Goal: Task Accomplishment & Management: Manage account settings

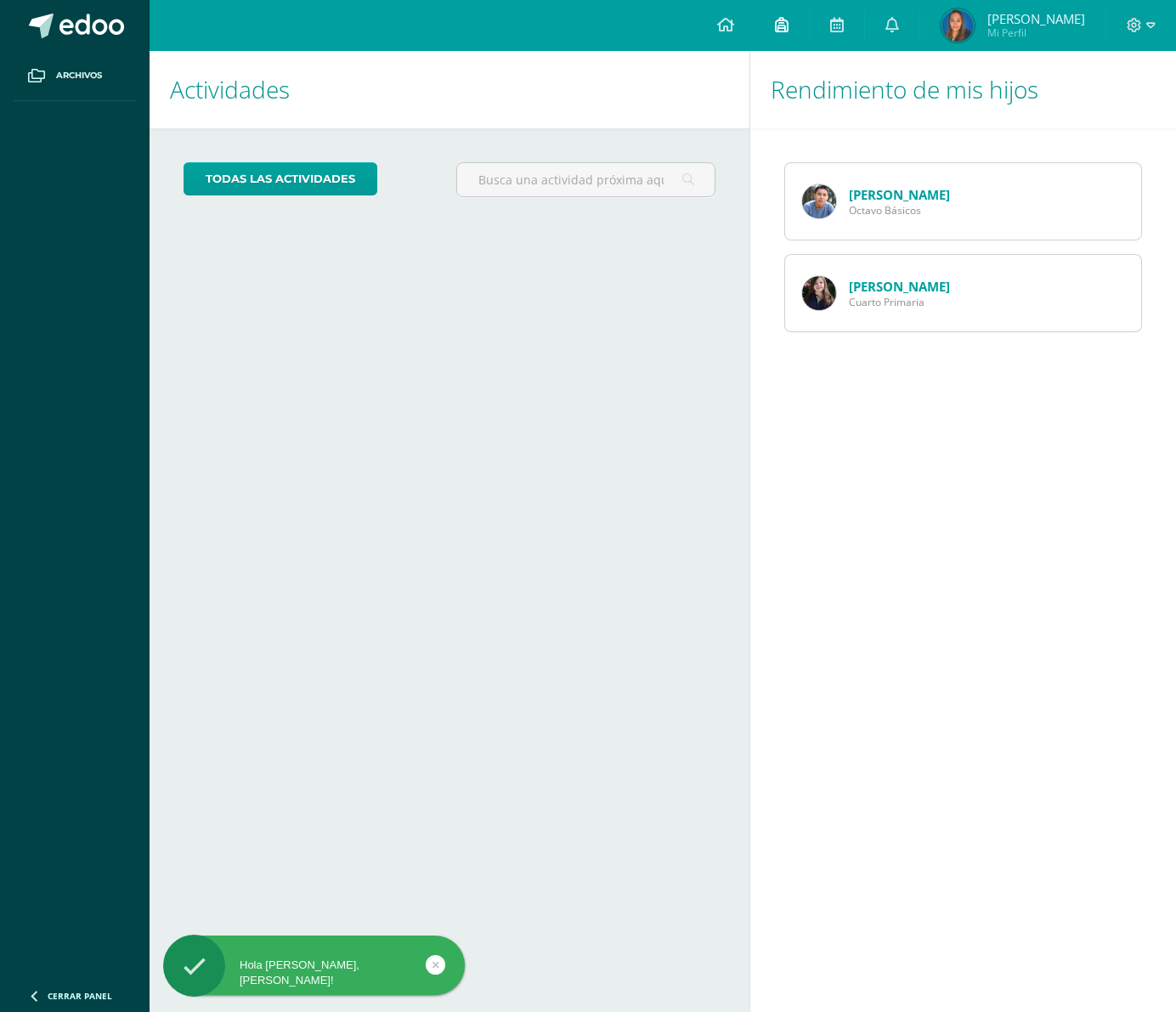
click at [788, 26] on icon at bounding box center [782, 24] width 14 height 16
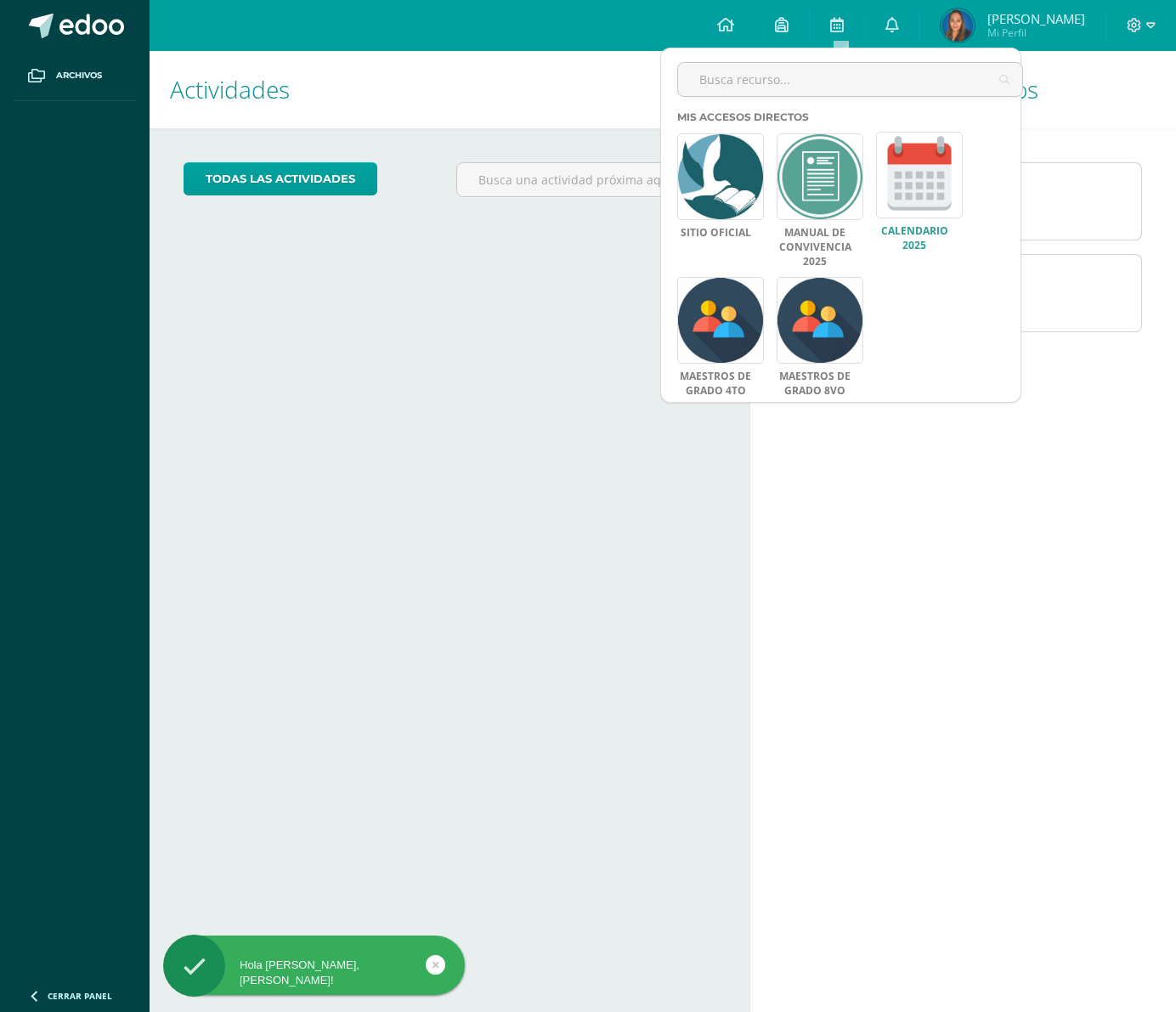
click at [936, 179] on link at bounding box center [920, 175] width 87 height 87
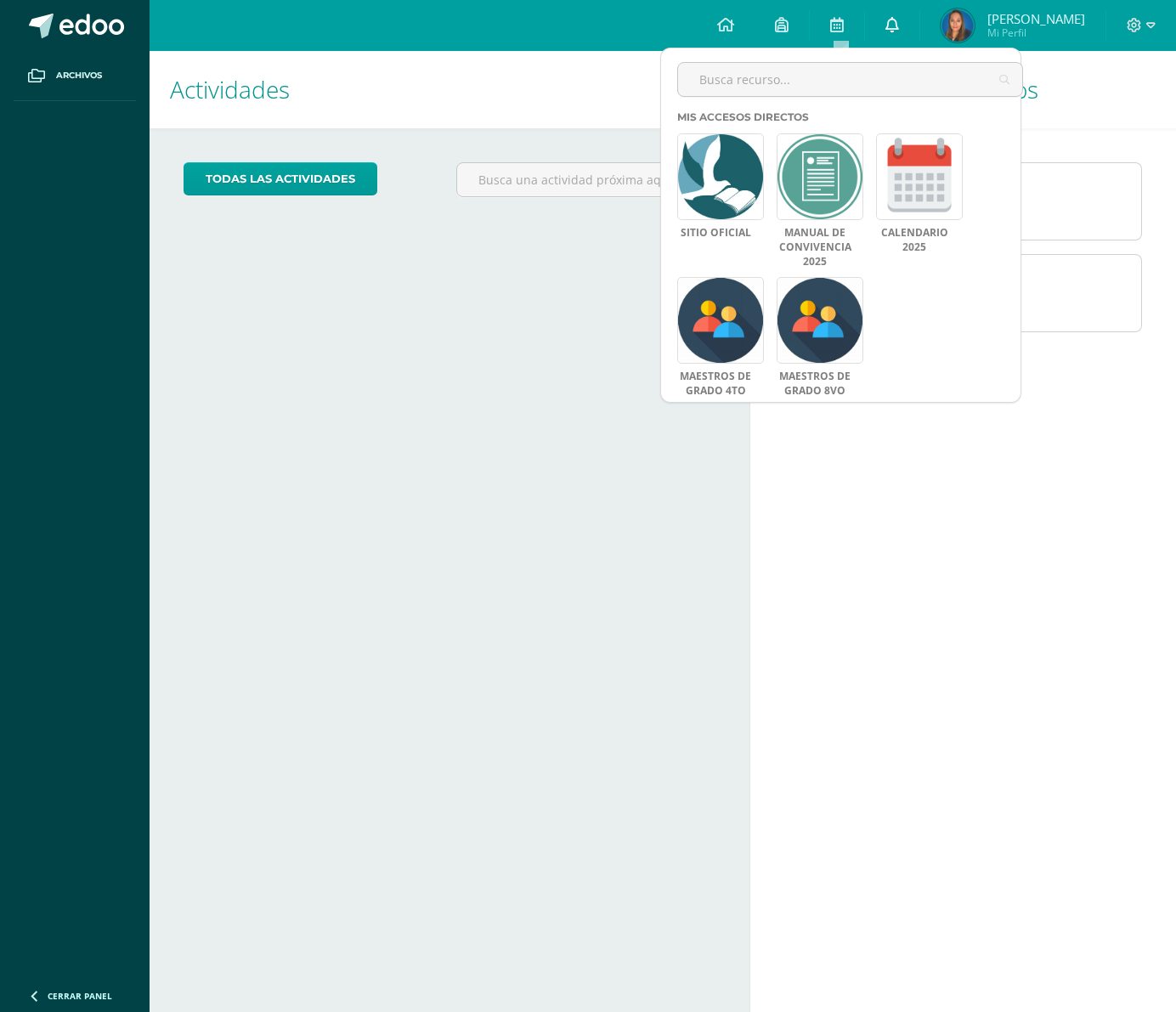
click at [920, 46] on link at bounding box center [892, 25] width 55 height 51
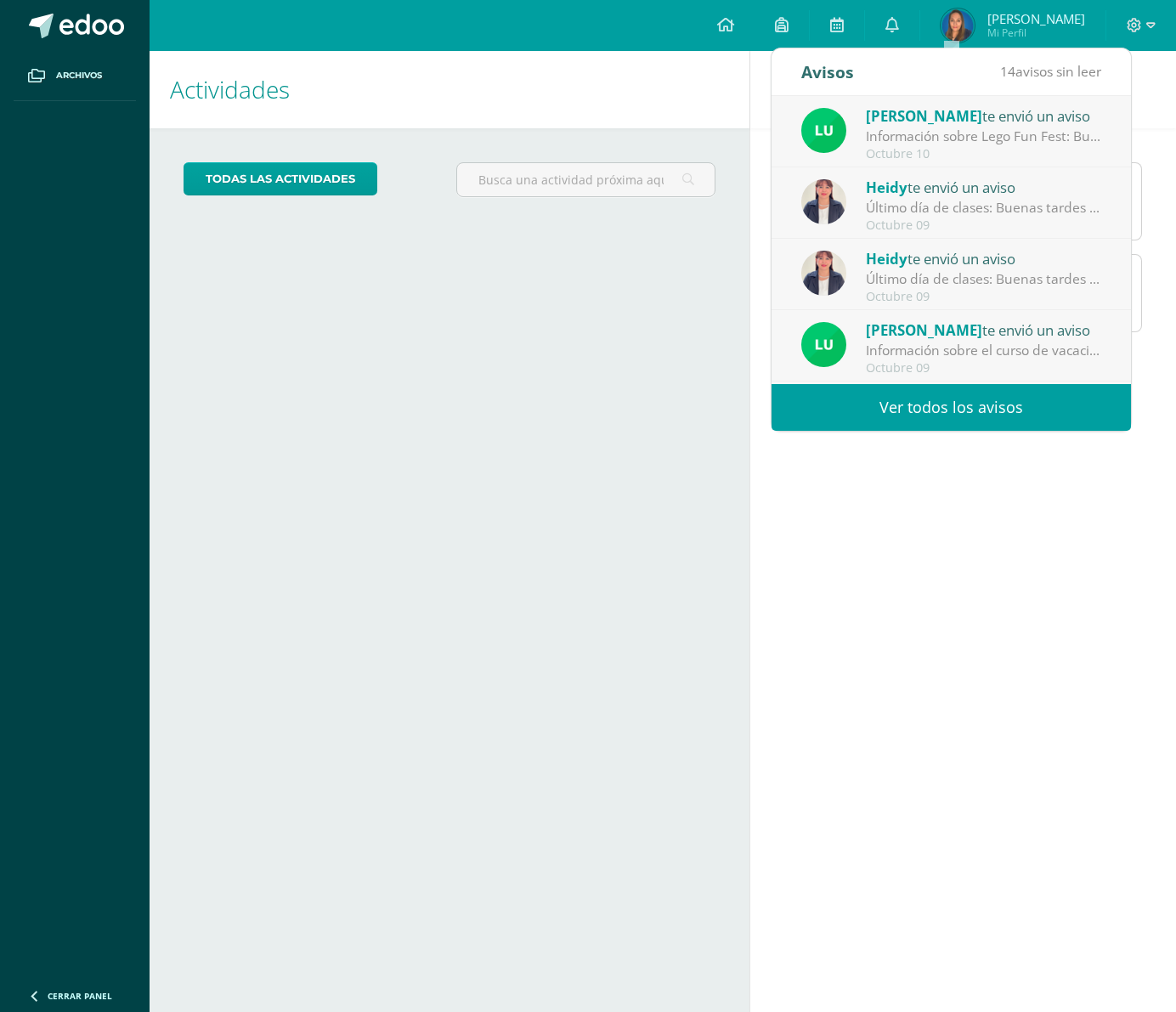
click at [885, 408] on link "Ver todos los avisos" at bounding box center [951, 407] width 359 height 46
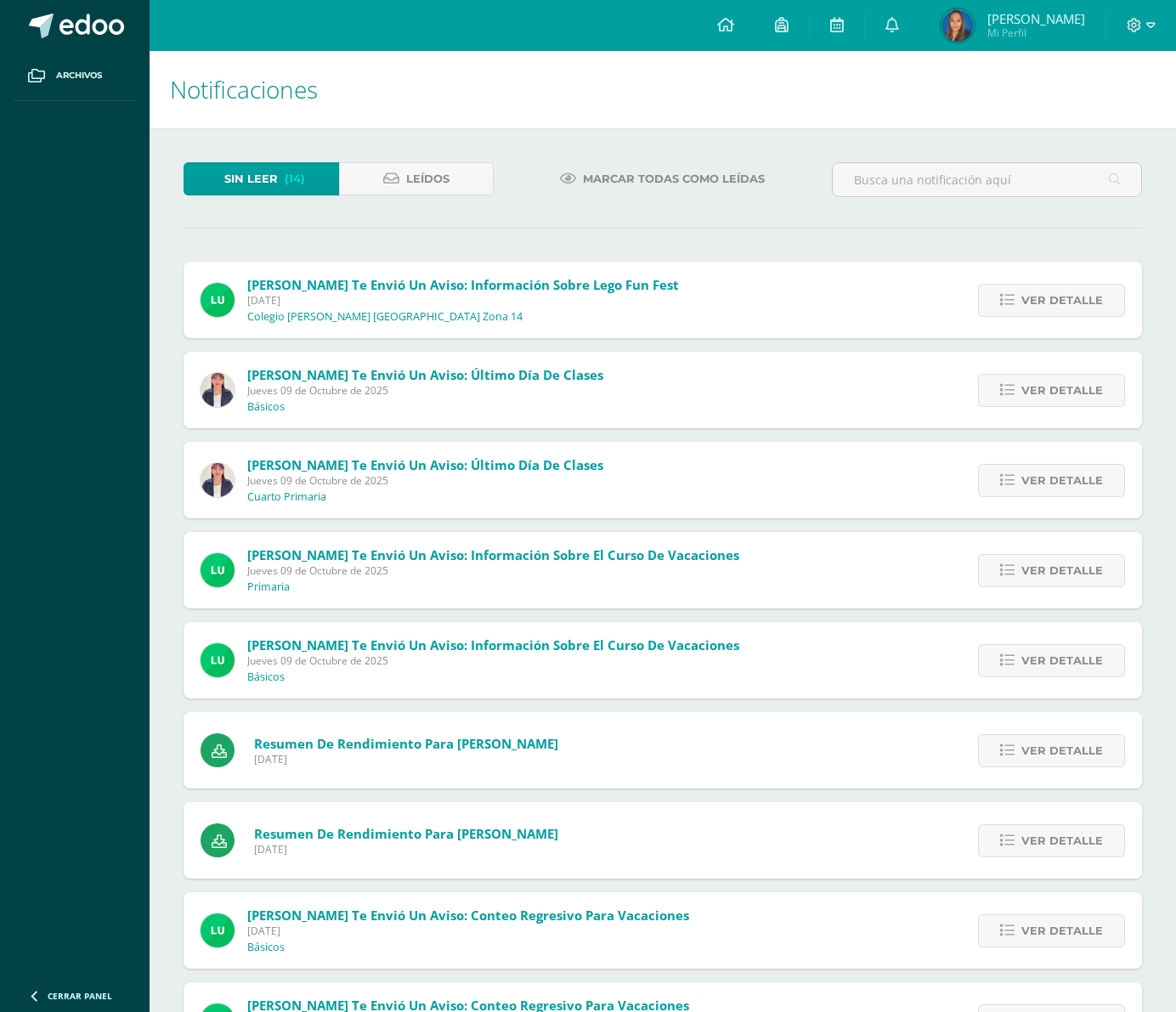
click at [620, 179] on span "Marcar todas como leídas" at bounding box center [673, 179] width 181 height 31
